Goal: Navigation & Orientation: Find specific page/section

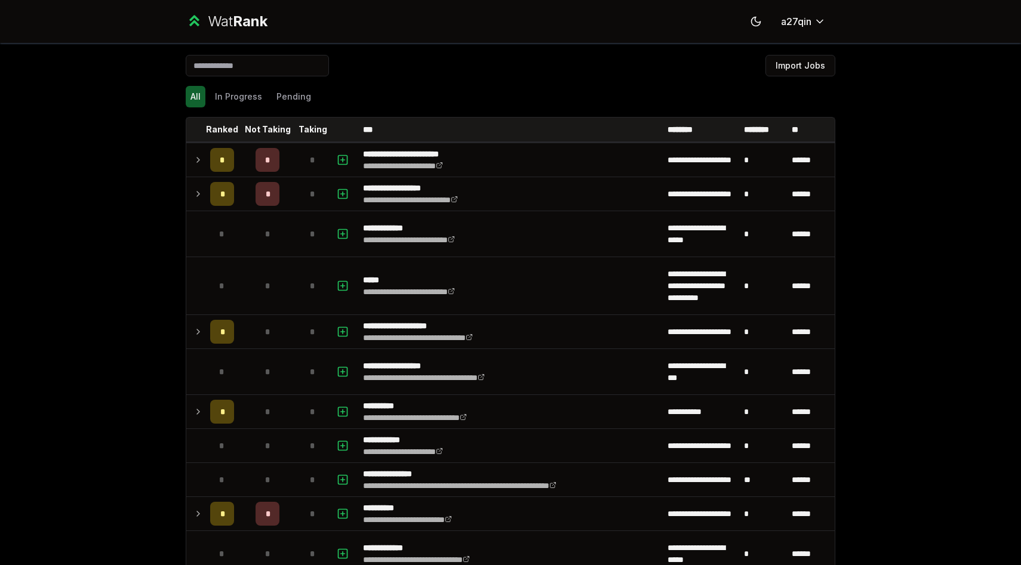
scroll to position [1990, 0]
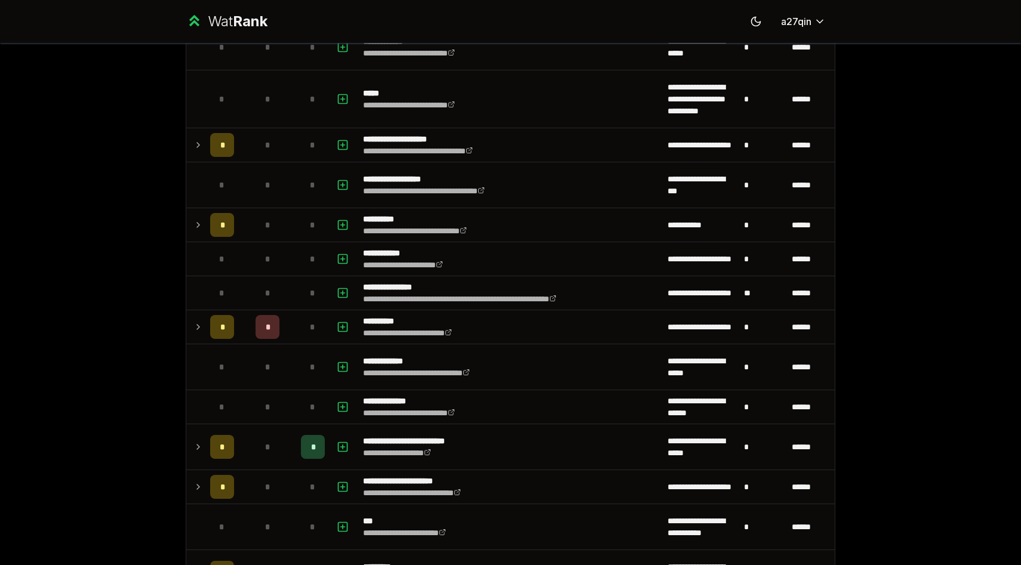
scroll to position [186, 0]
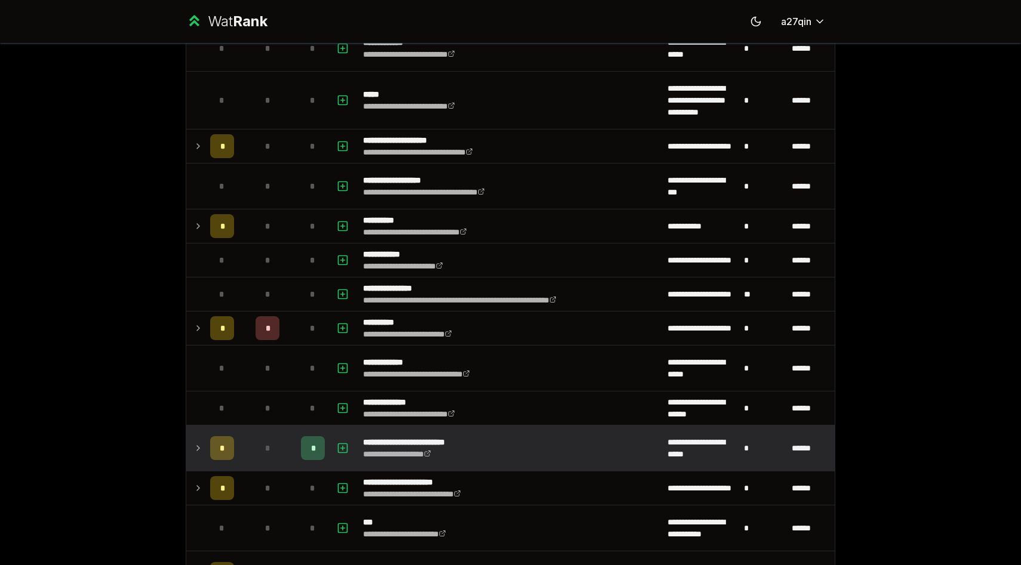
click at [193, 452] on icon at bounding box center [198, 448] width 10 height 14
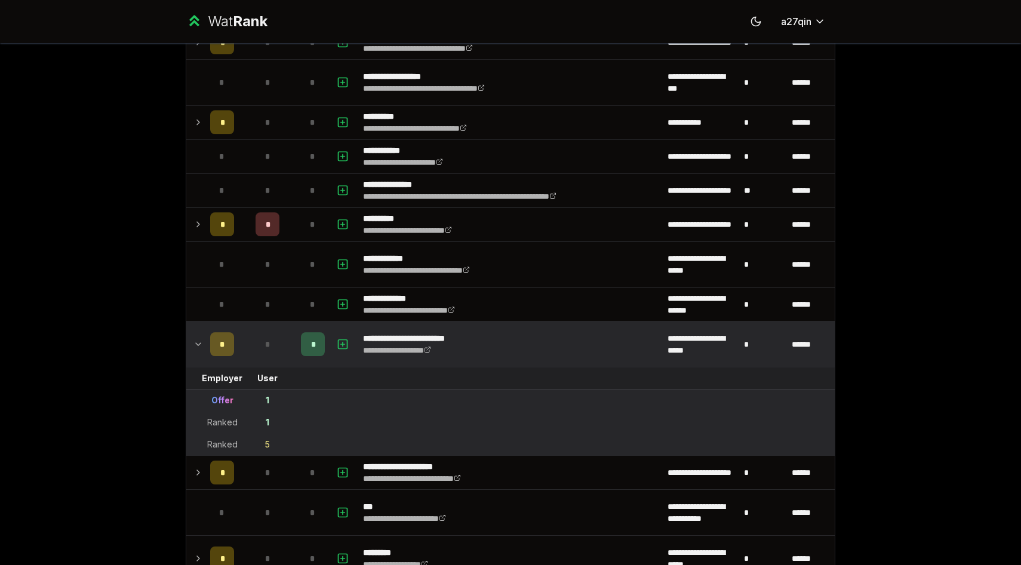
scroll to position [290, 0]
click at [196, 340] on icon at bounding box center [198, 344] width 10 height 14
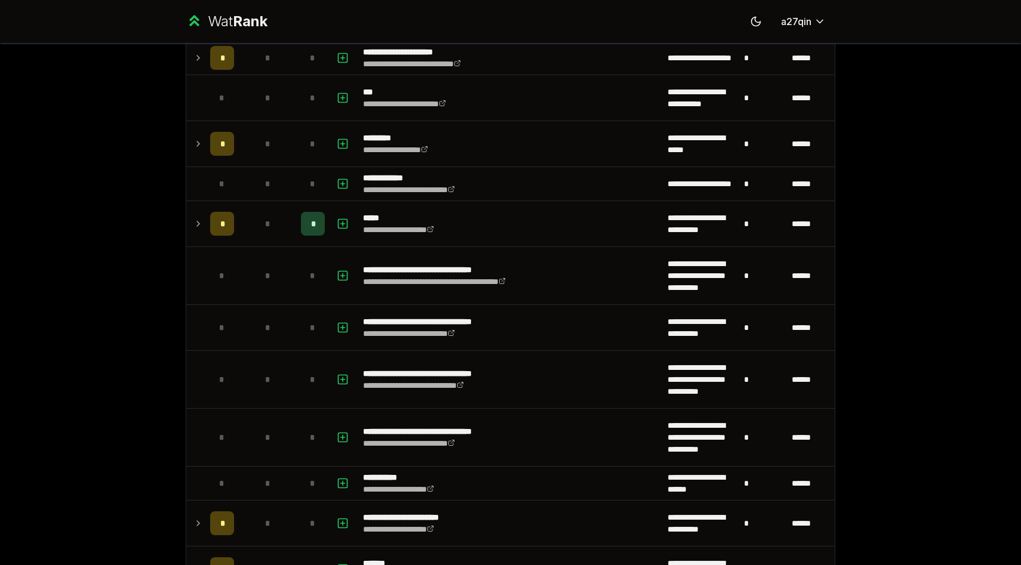
scroll to position [626, 0]
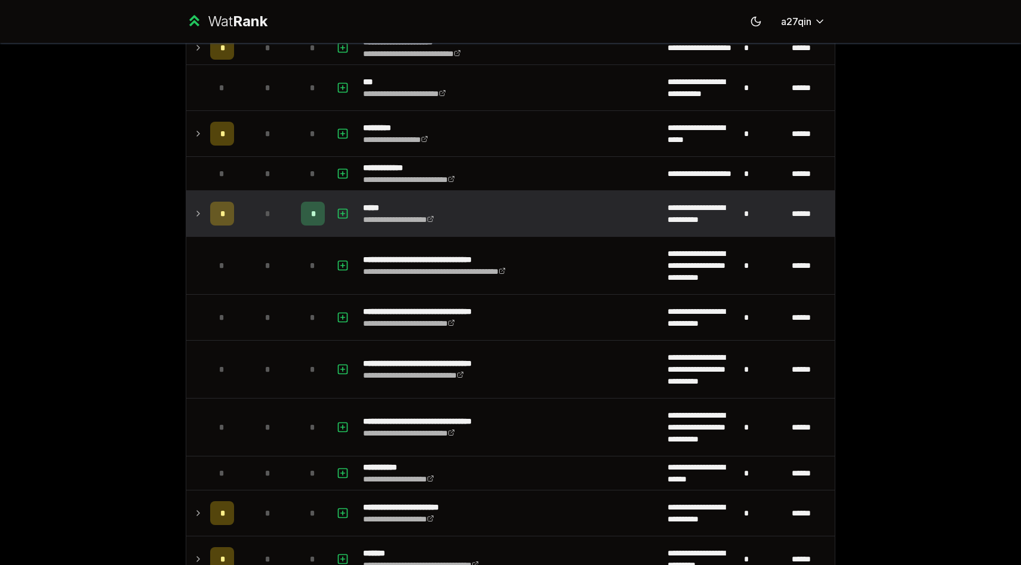
click at [194, 216] on icon at bounding box center [198, 214] width 10 height 14
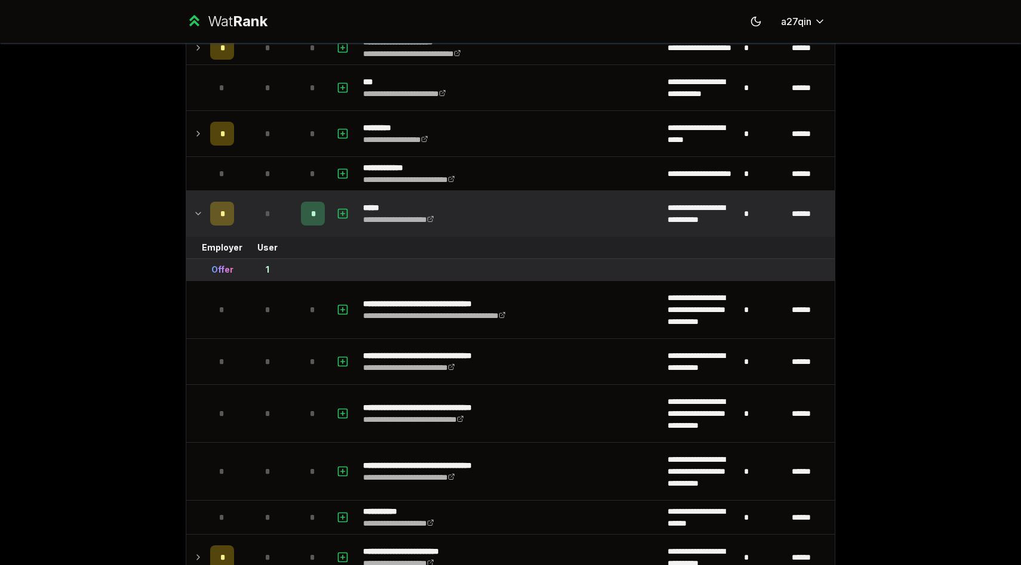
click at [194, 216] on icon at bounding box center [198, 214] width 10 height 14
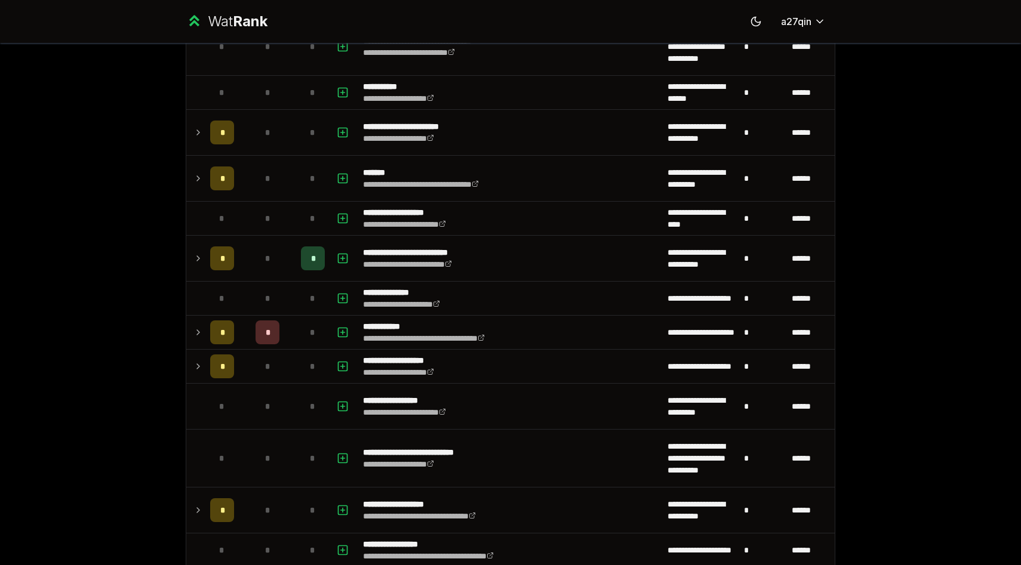
scroll to position [1012, 0]
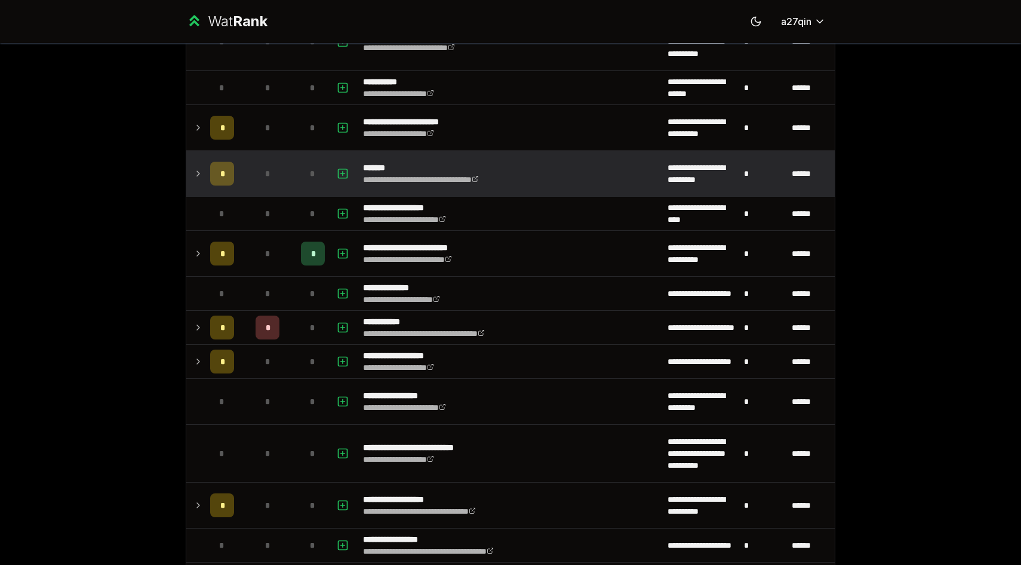
click at [198, 170] on icon at bounding box center [198, 174] width 10 height 14
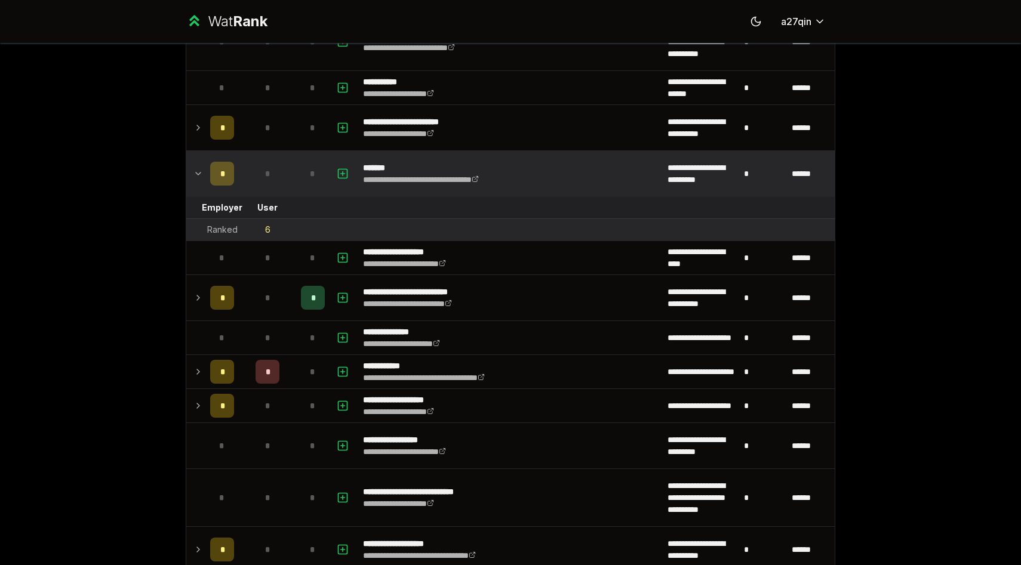
click at [198, 170] on icon at bounding box center [198, 174] width 10 height 14
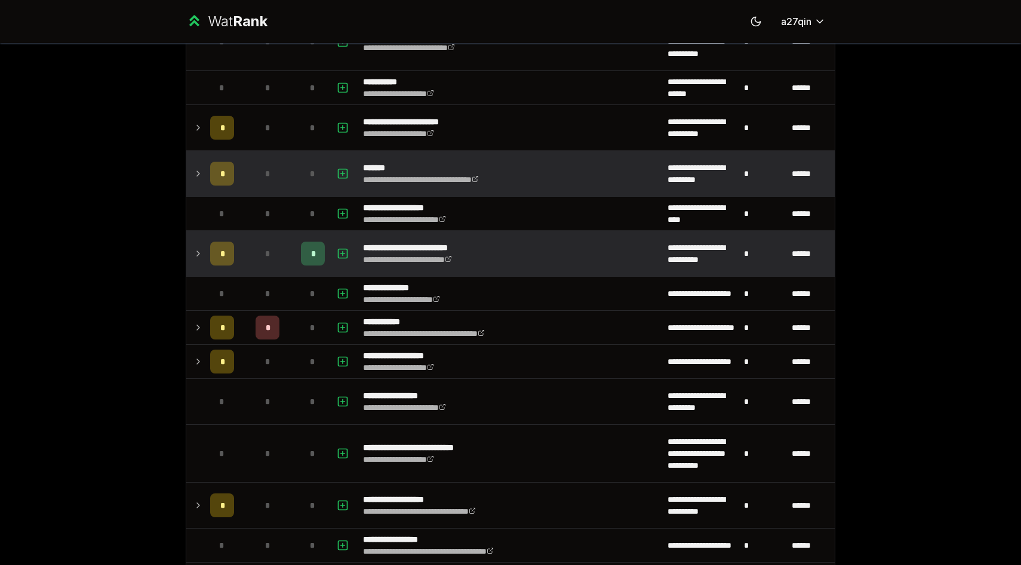
click at [194, 257] on icon at bounding box center [198, 254] width 10 height 14
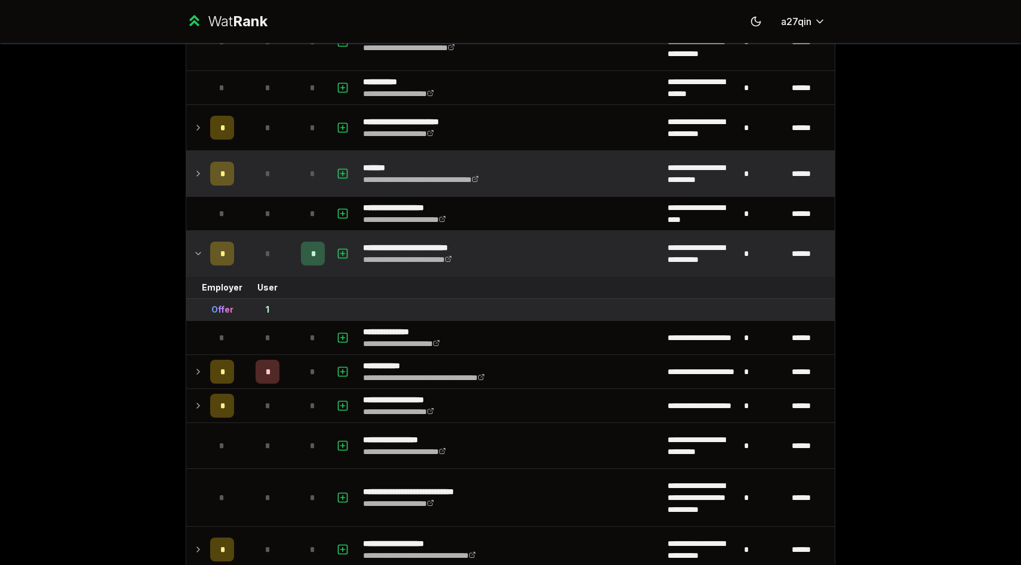
click at [194, 257] on icon at bounding box center [198, 254] width 10 height 14
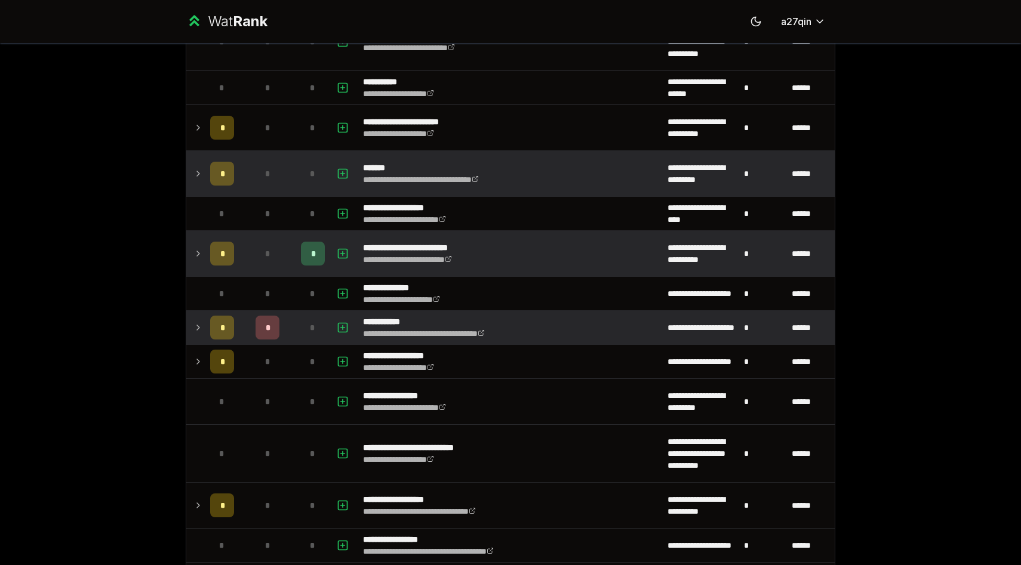
click at [191, 324] on td at bounding box center [195, 327] width 19 height 33
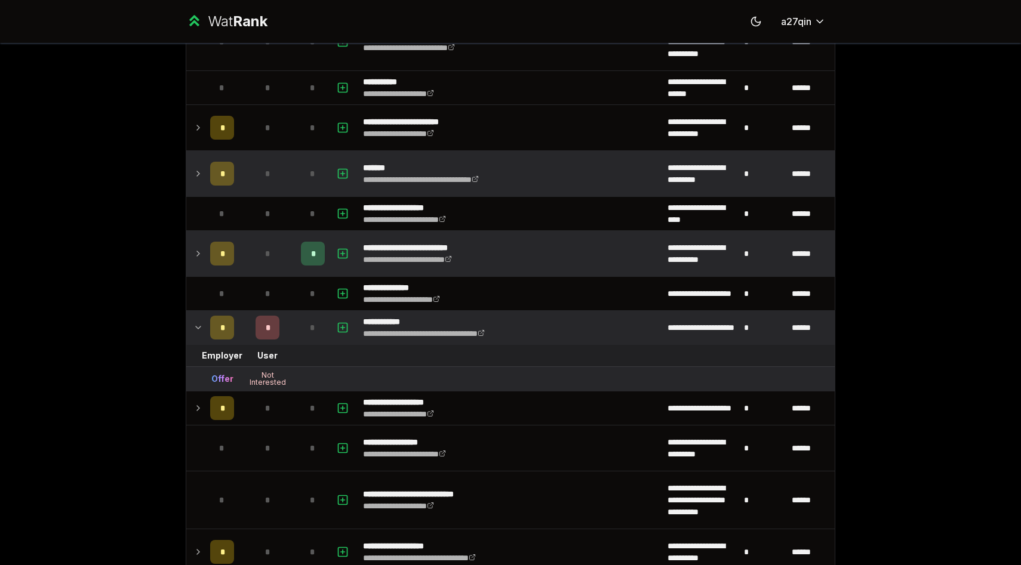
click at [191, 324] on td at bounding box center [195, 327] width 19 height 33
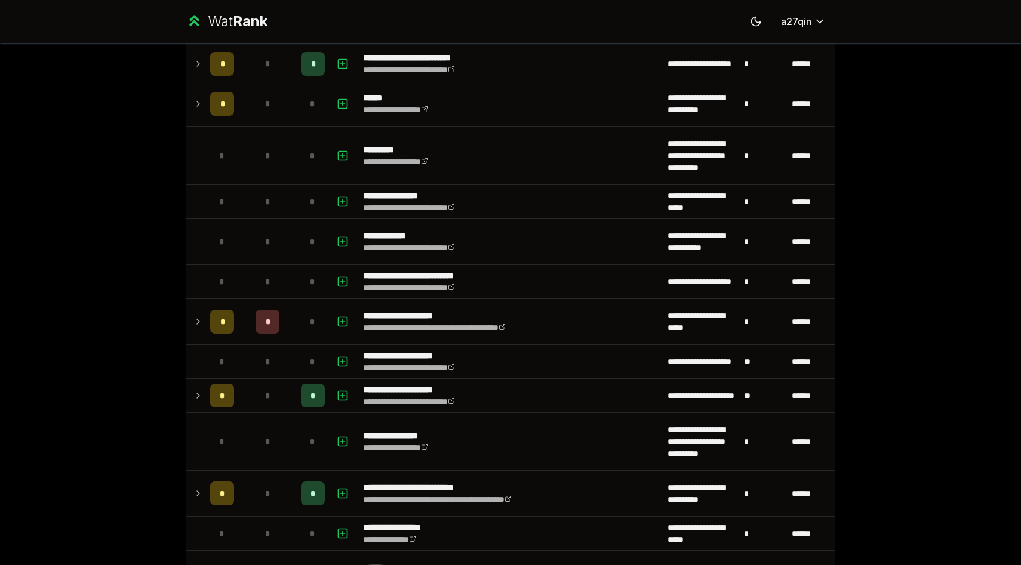
scroll to position [1649, 0]
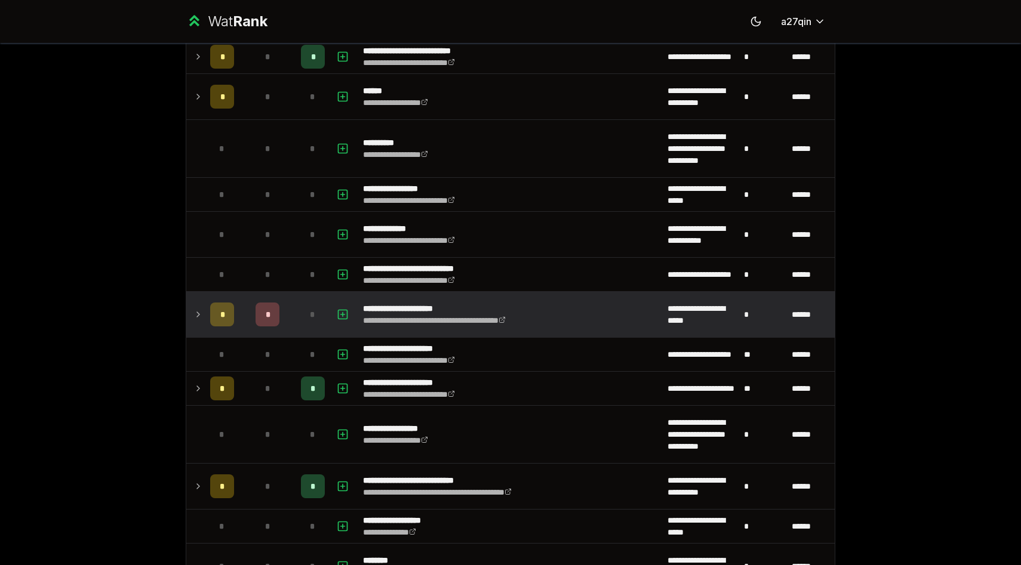
click at [193, 311] on icon at bounding box center [198, 314] width 10 height 14
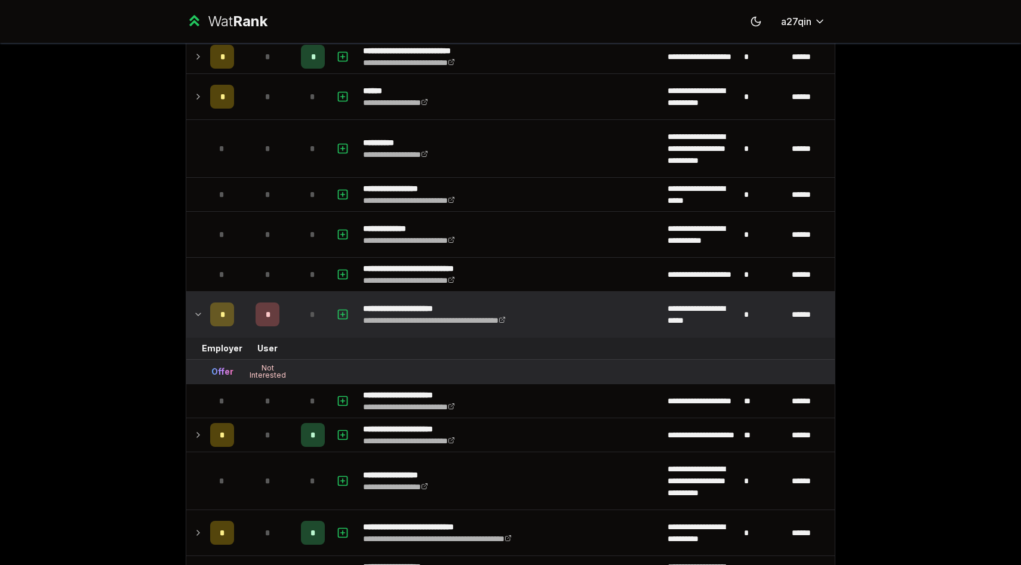
click at [193, 311] on icon at bounding box center [198, 314] width 10 height 14
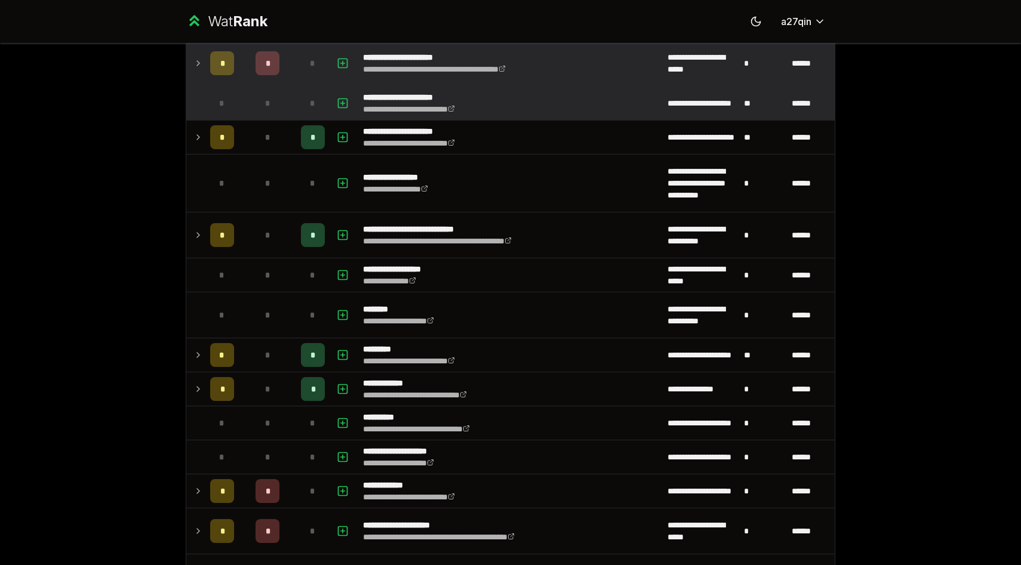
scroll to position [1901, 0]
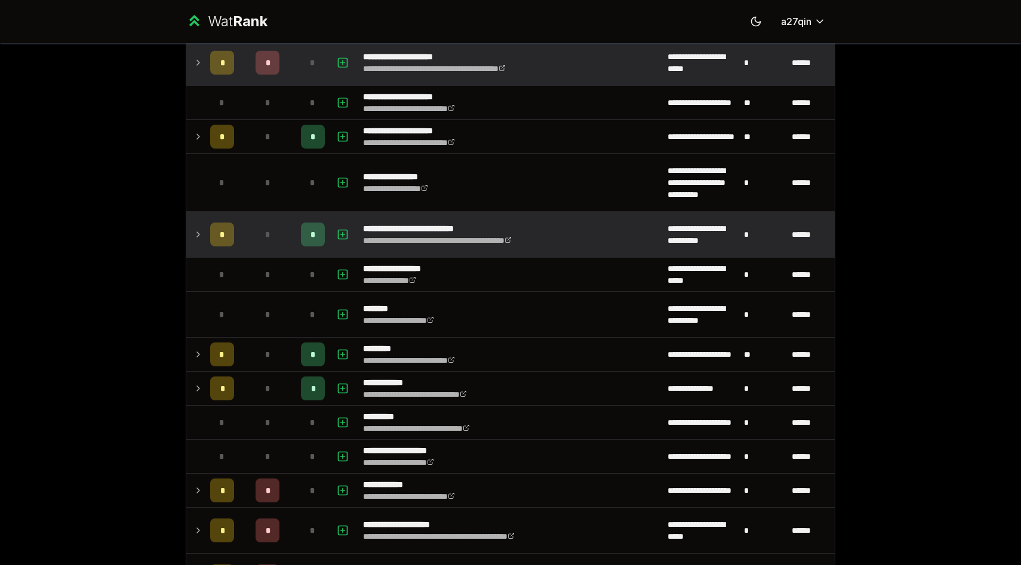
click at [196, 233] on icon at bounding box center [198, 234] width 10 height 14
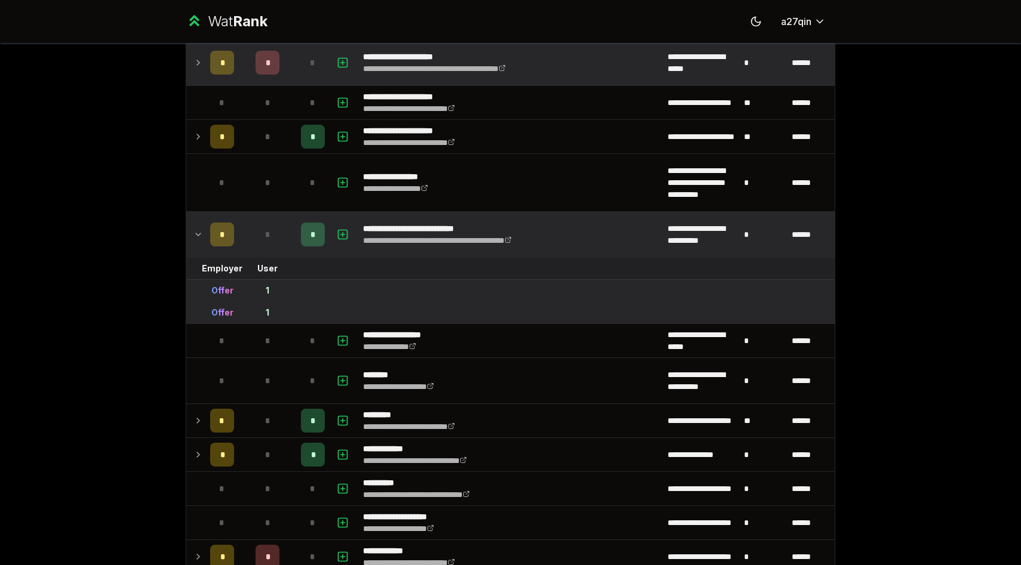
click at [196, 233] on icon at bounding box center [198, 234] width 10 height 14
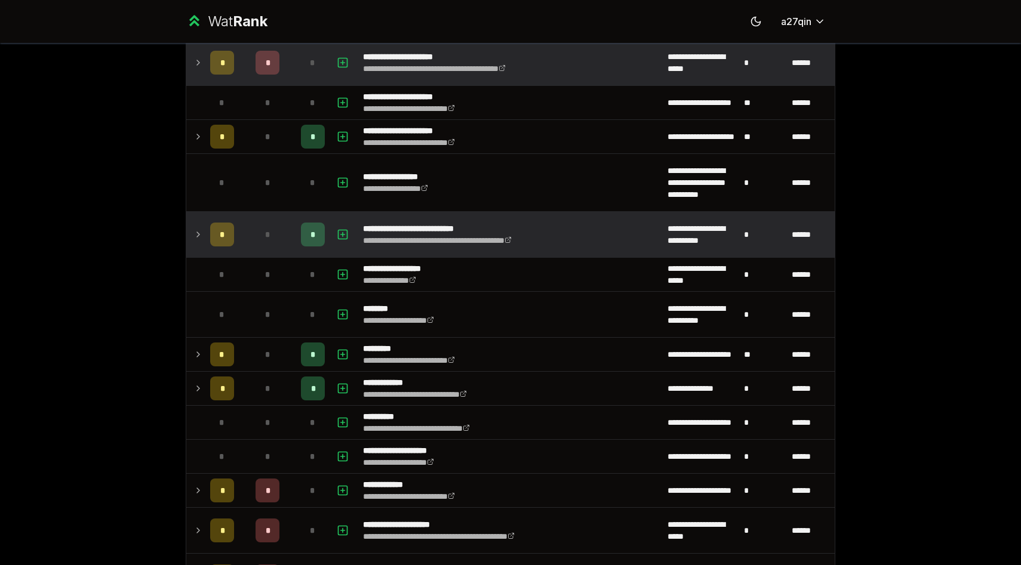
click at [196, 233] on icon at bounding box center [198, 234] width 10 height 14
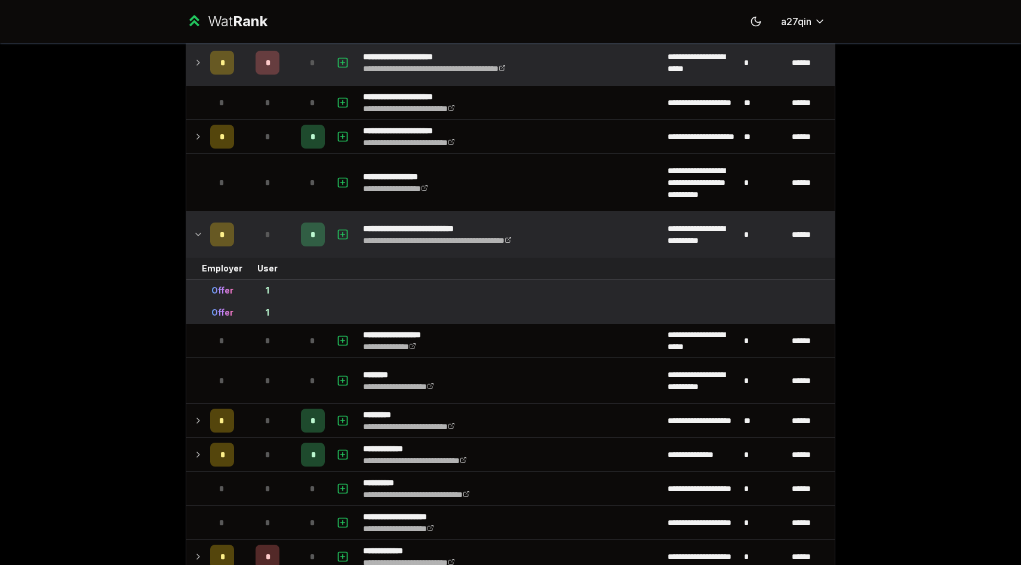
click at [196, 233] on icon at bounding box center [198, 234] width 10 height 14
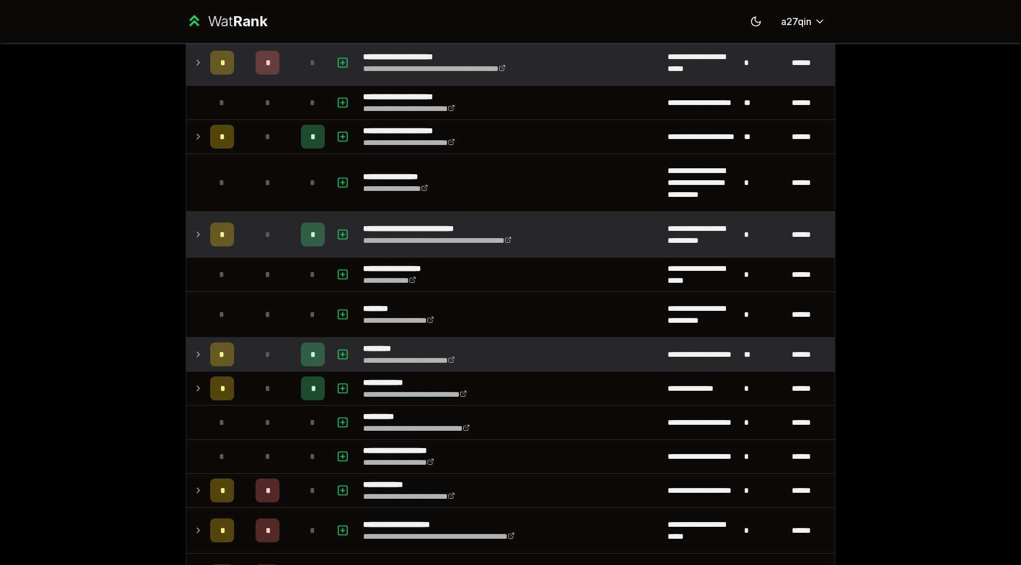
click at [198, 349] on icon at bounding box center [198, 354] width 10 height 14
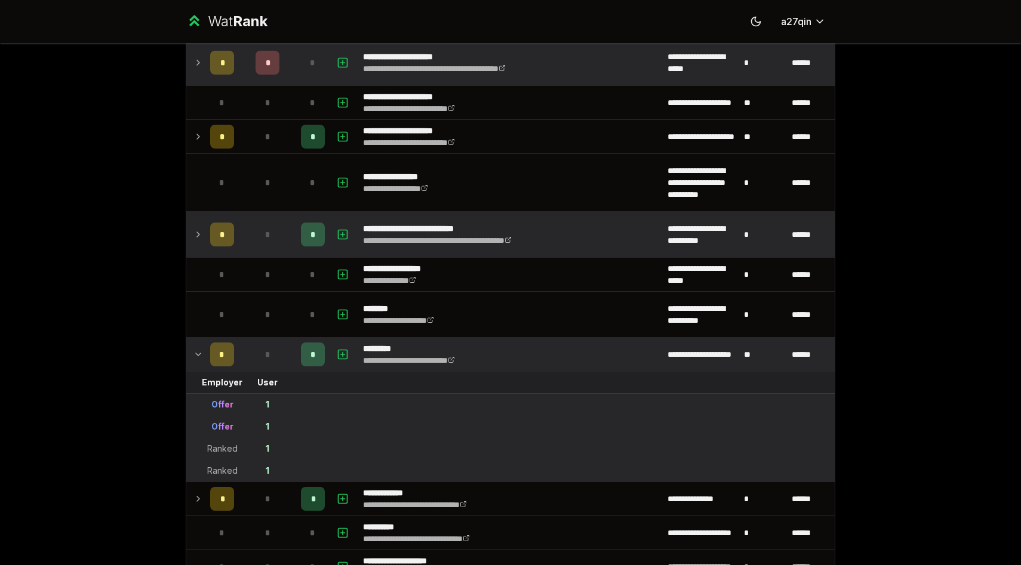
click at [198, 349] on icon at bounding box center [198, 354] width 10 height 14
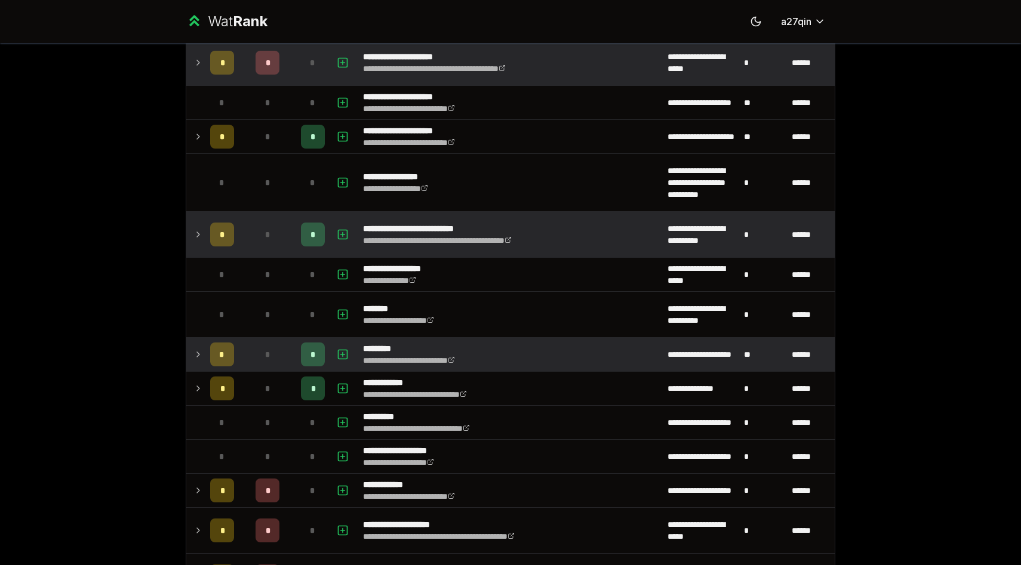
click at [198, 349] on icon at bounding box center [198, 354] width 10 height 14
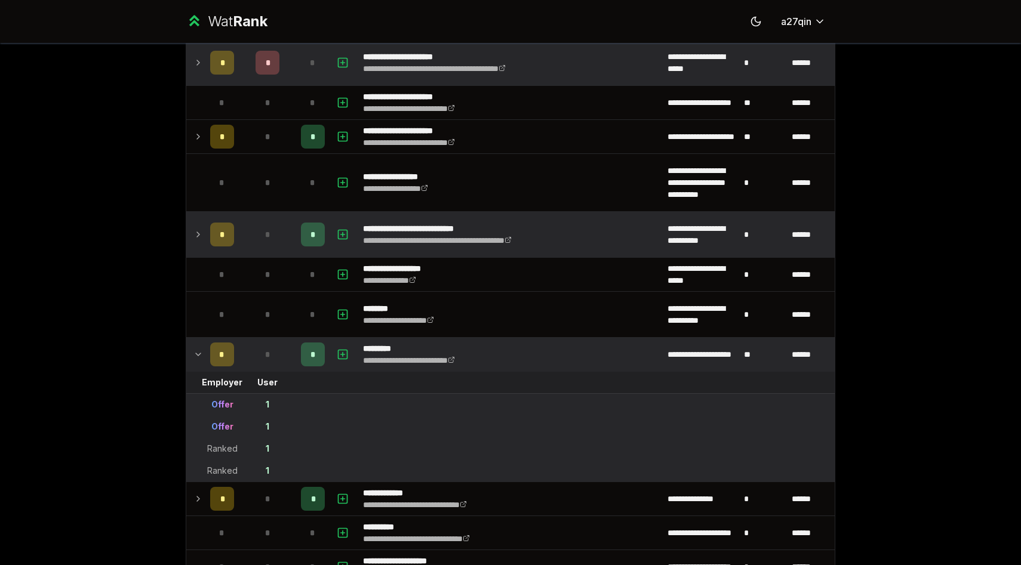
click at [198, 349] on icon at bounding box center [198, 354] width 10 height 14
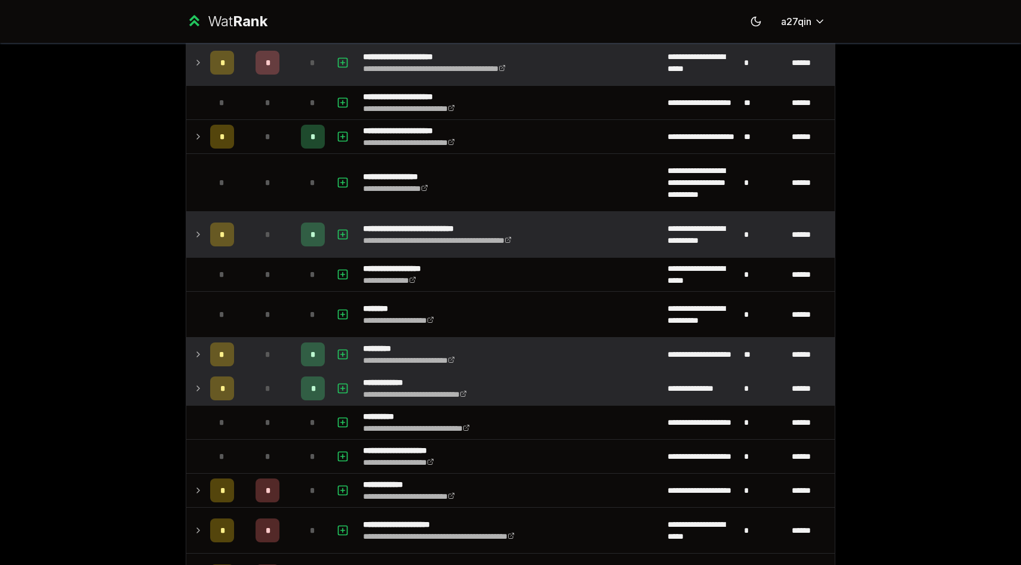
click at [198, 384] on icon at bounding box center [198, 389] width 10 height 14
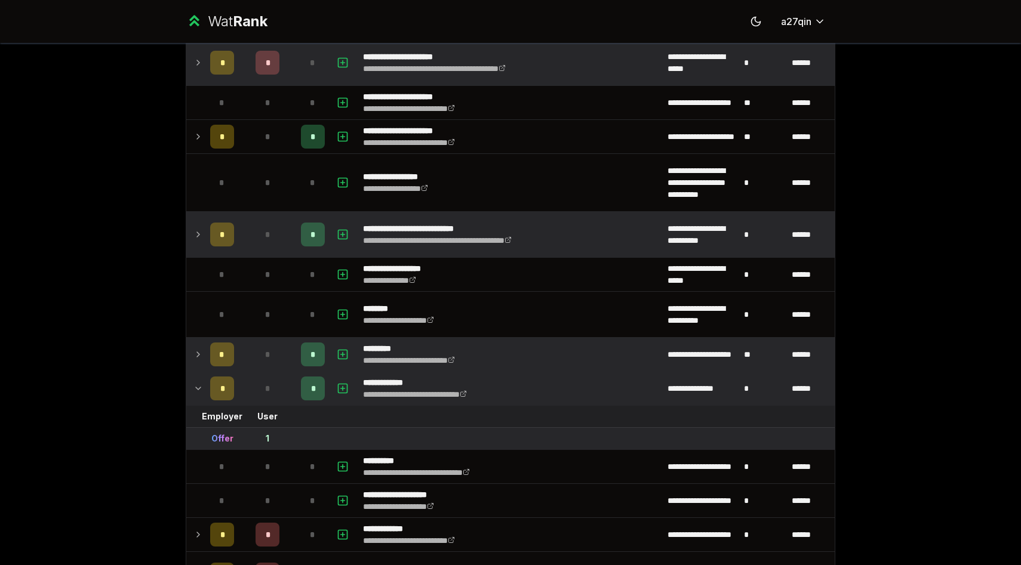
click at [198, 384] on icon at bounding box center [198, 389] width 10 height 14
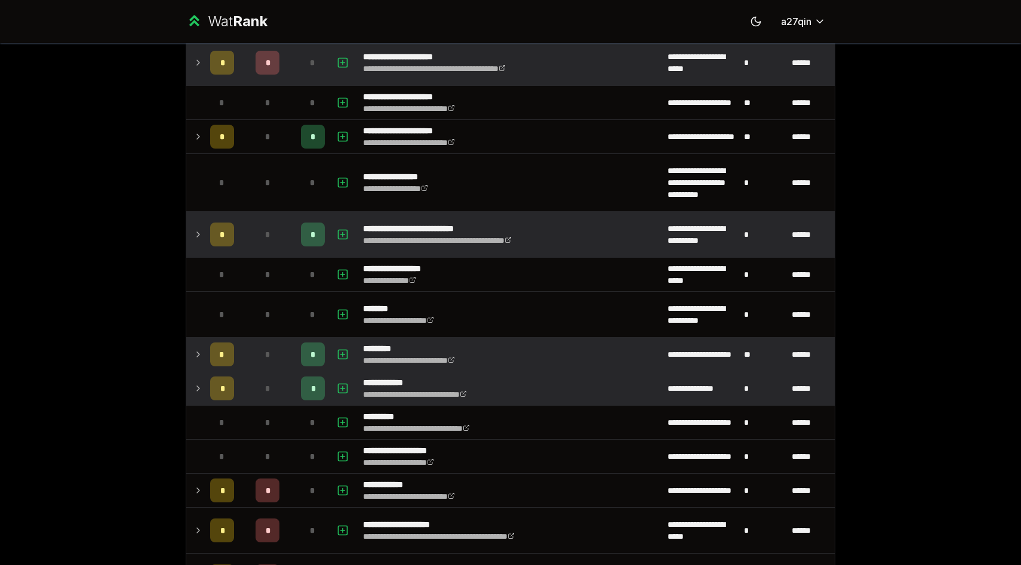
click at [198, 384] on icon at bounding box center [198, 389] width 10 height 14
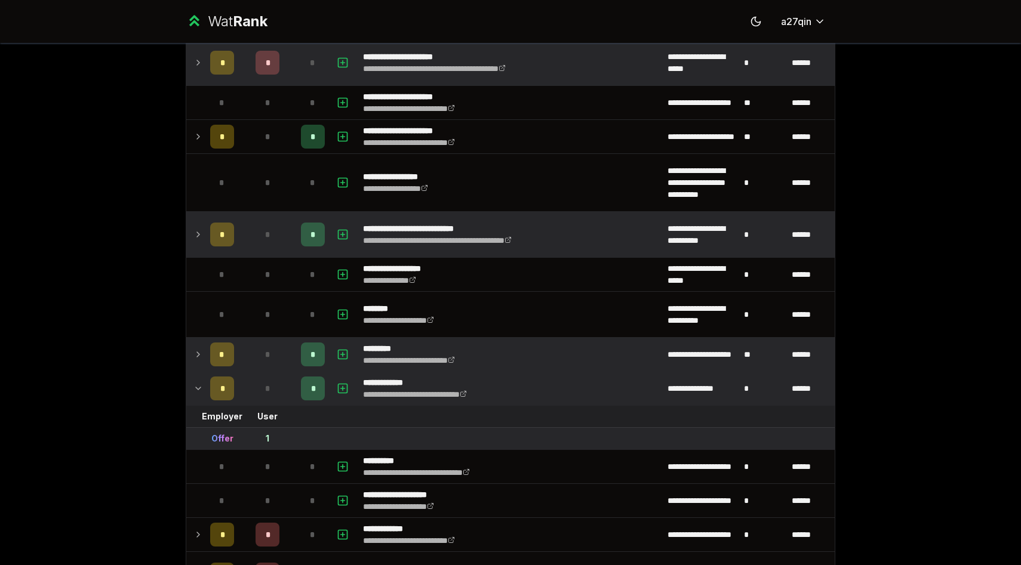
click at [198, 384] on icon at bounding box center [198, 389] width 10 height 14
